Goal: Task Accomplishment & Management: Manage account settings

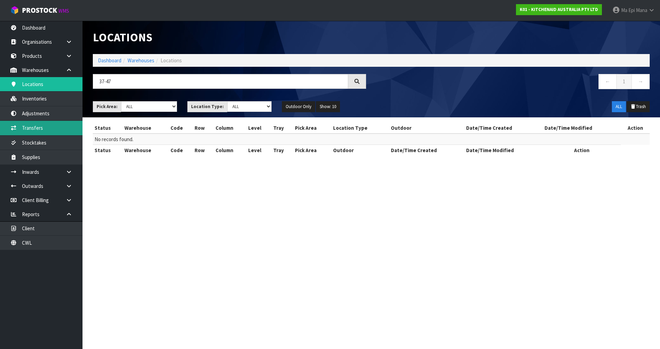
click at [35, 122] on link "Transfers" at bounding box center [41, 128] width 83 height 14
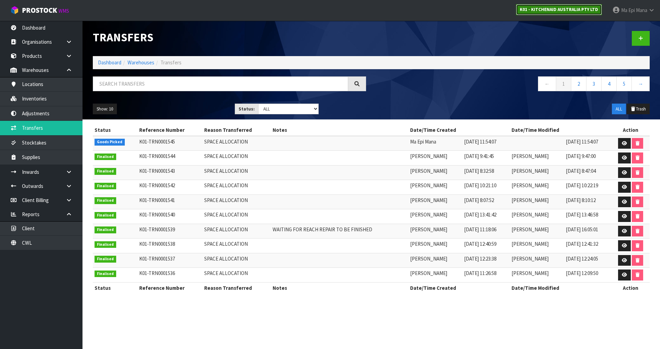
click at [551, 10] on strong "K01 - KITCHENAID AUSTRALIA PTY LTD" at bounding box center [559, 10] width 78 height 6
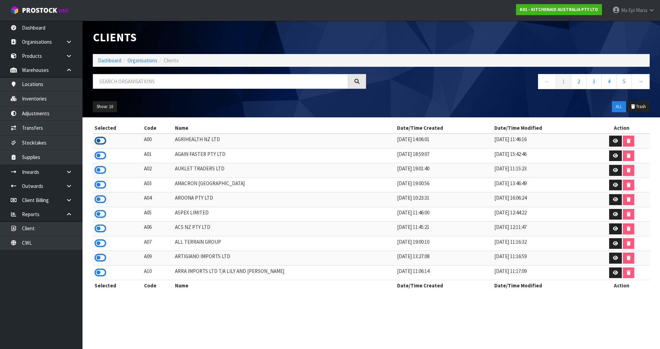
click at [101, 141] on icon at bounding box center [101, 140] width 12 height 10
click at [61, 104] on link "Inventories" at bounding box center [41, 98] width 83 height 14
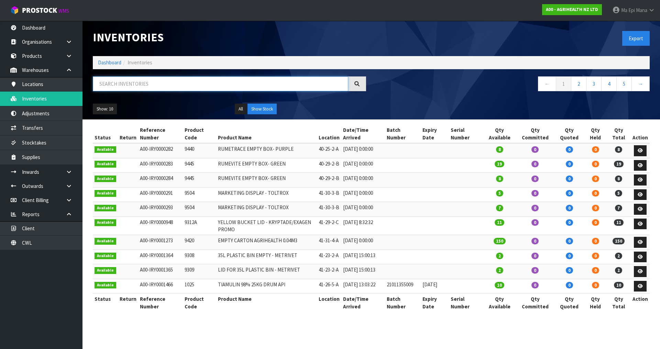
click at [152, 82] on input "text" at bounding box center [221, 83] width 256 height 15
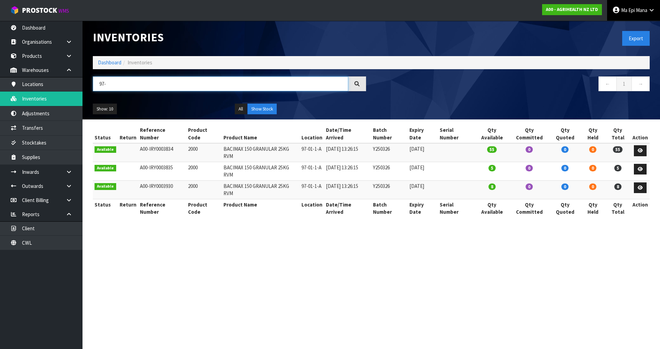
type input "97-"
click at [648, 15] on link "Ma Epi Mana" at bounding box center [633, 10] width 53 height 21
click at [644, 24] on link "Logout" at bounding box center [633, 27] width 54 height 9
